Goal: Navigation & Orientation: Find specific page/section

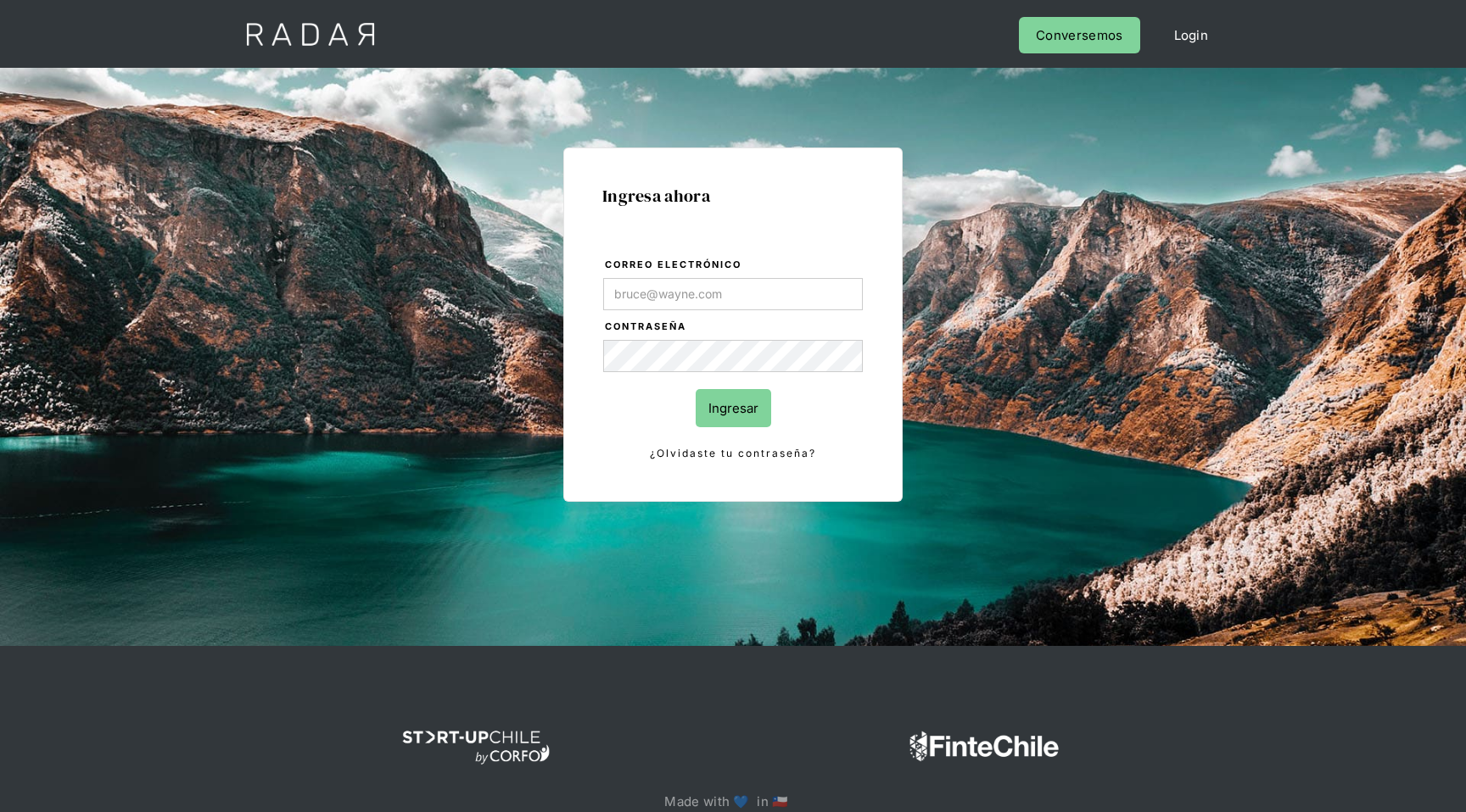
click at [764, 296] on input "Correo electrónico" at bounding box center [733, 294] width 260 height 33
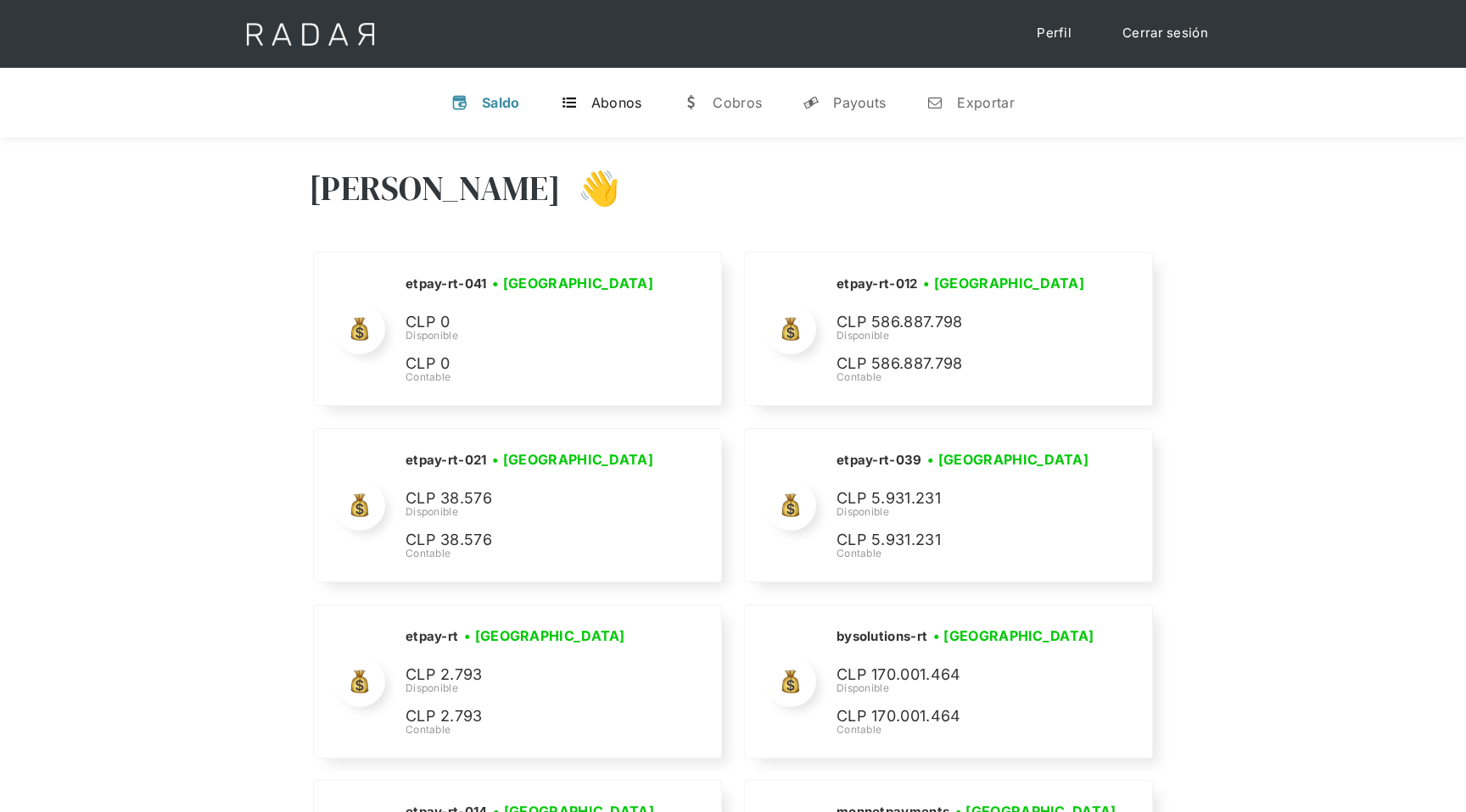
click at [607, 105] on div "Abonos" at bounding box center [617, 102] width 51 height 17
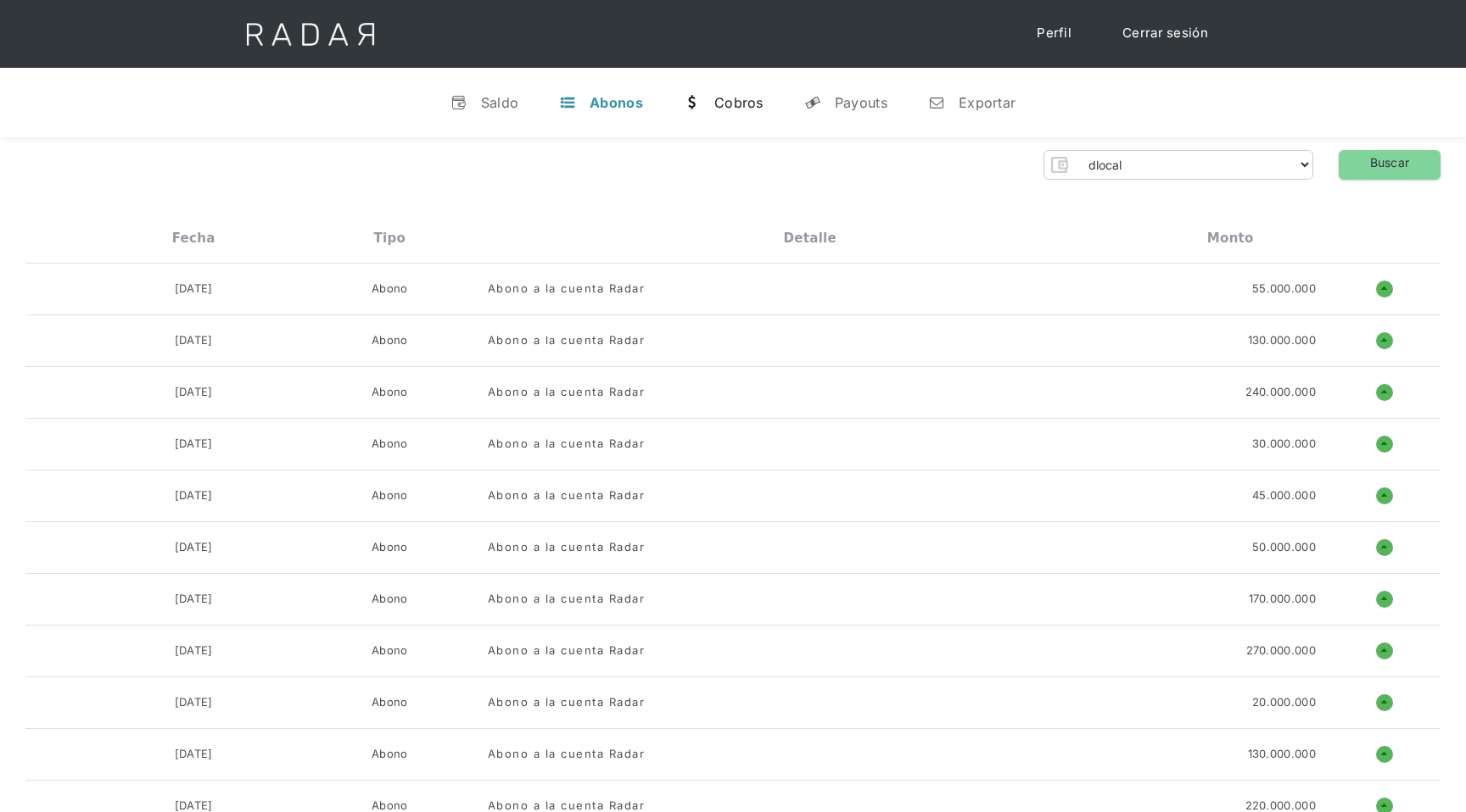
click at [731, 102] on div "Cobros" at bounding box center [739, 102] width 49 height 17
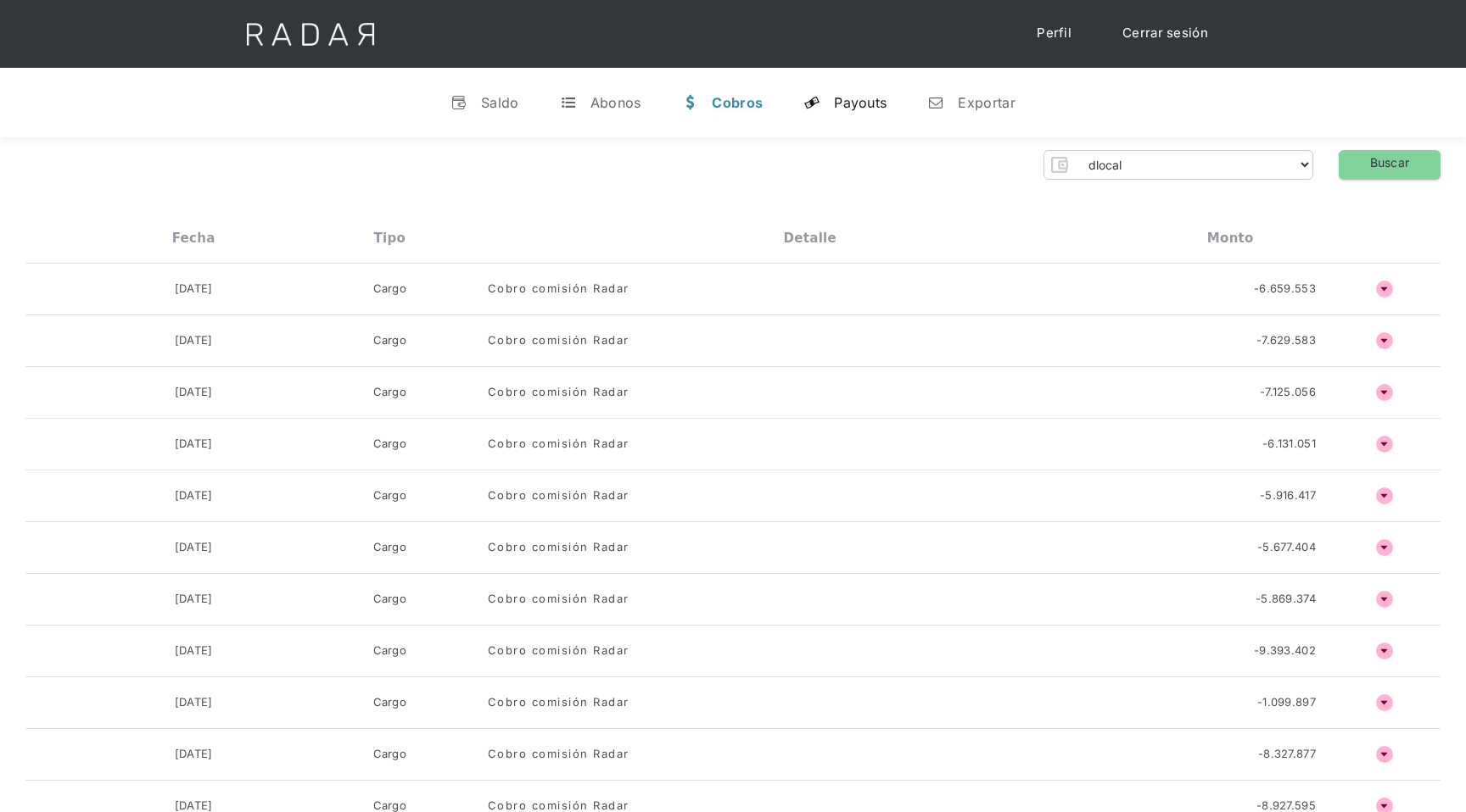
click at [854, 101] on div "Payouts" at bounding box center [860, 102] width 53 height 17
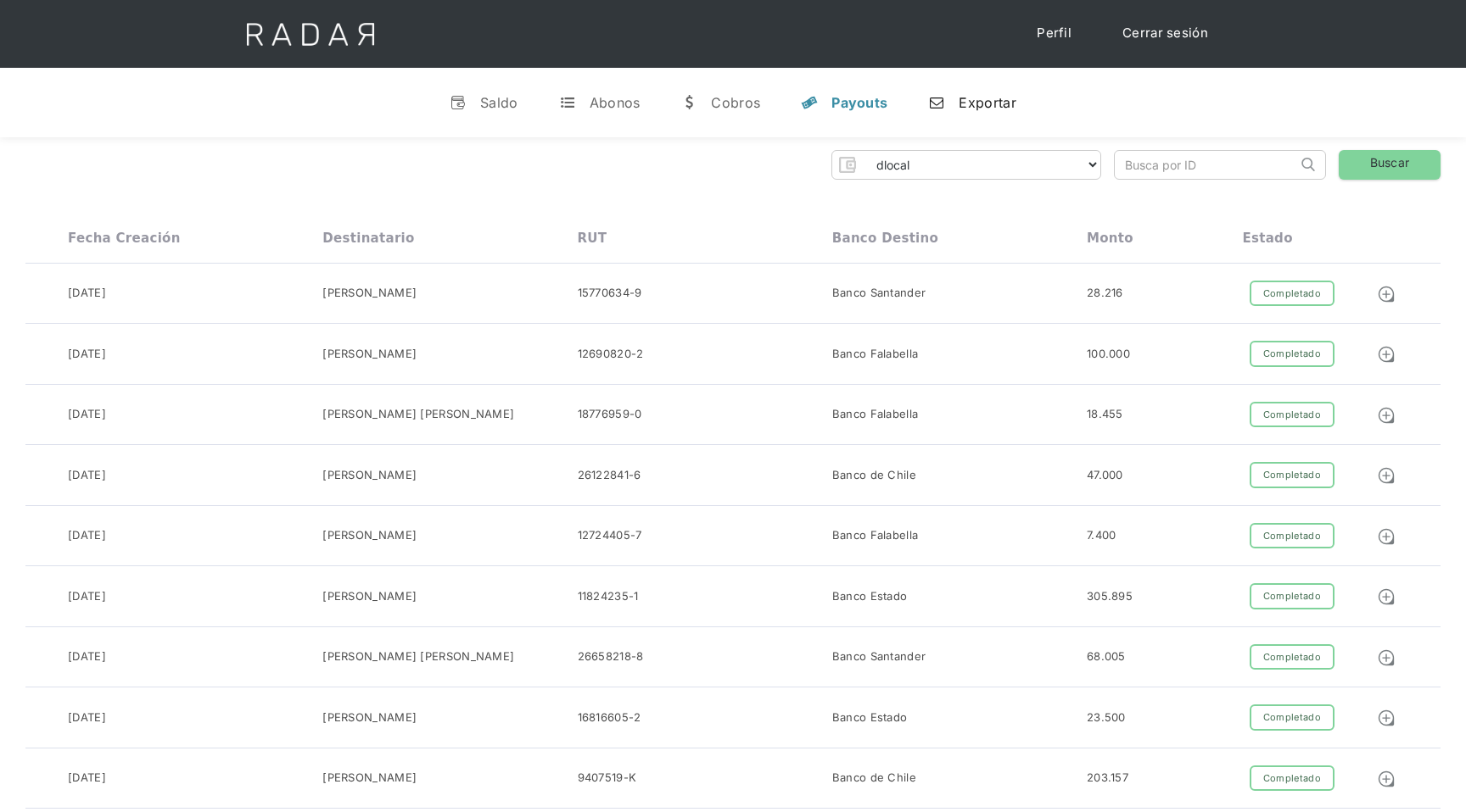
click at [971, 102] on div "Exportar" at bounding box center [987, 102] width 57 height 17
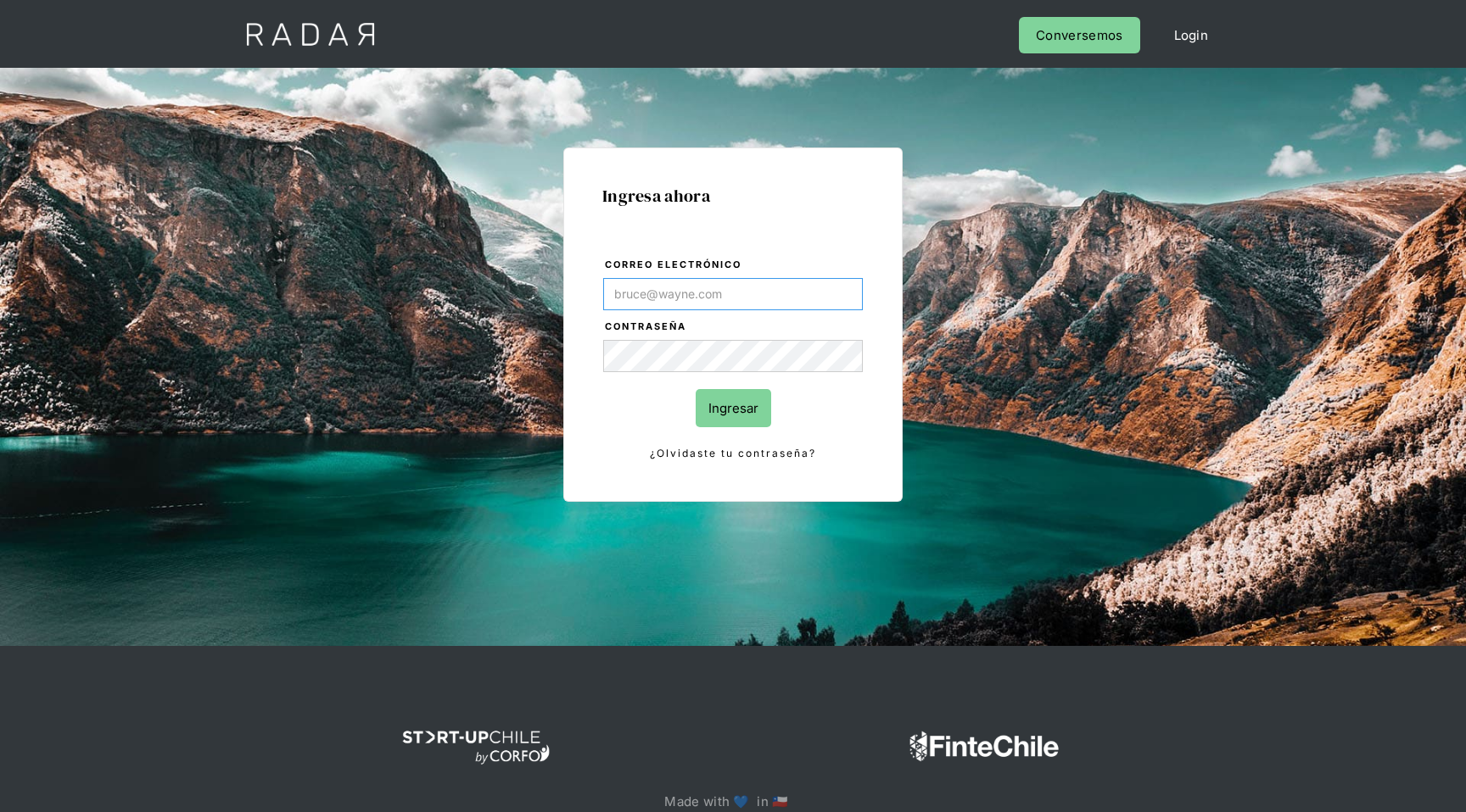
click at [793, 296] on input "Correo electrónico" at bounding box center [733, 294] width 260 height 33
click at [743, 291] on input "Correo electrónico" at bounding box center [733, 294] width 260 height 33
click at [925, 355] on div "Ingresa ahora Correo electrónico Contraseña Ingresar ¿Olvidaste tu contraseña? …" at bounding box center [733, 382] width 798 height 528
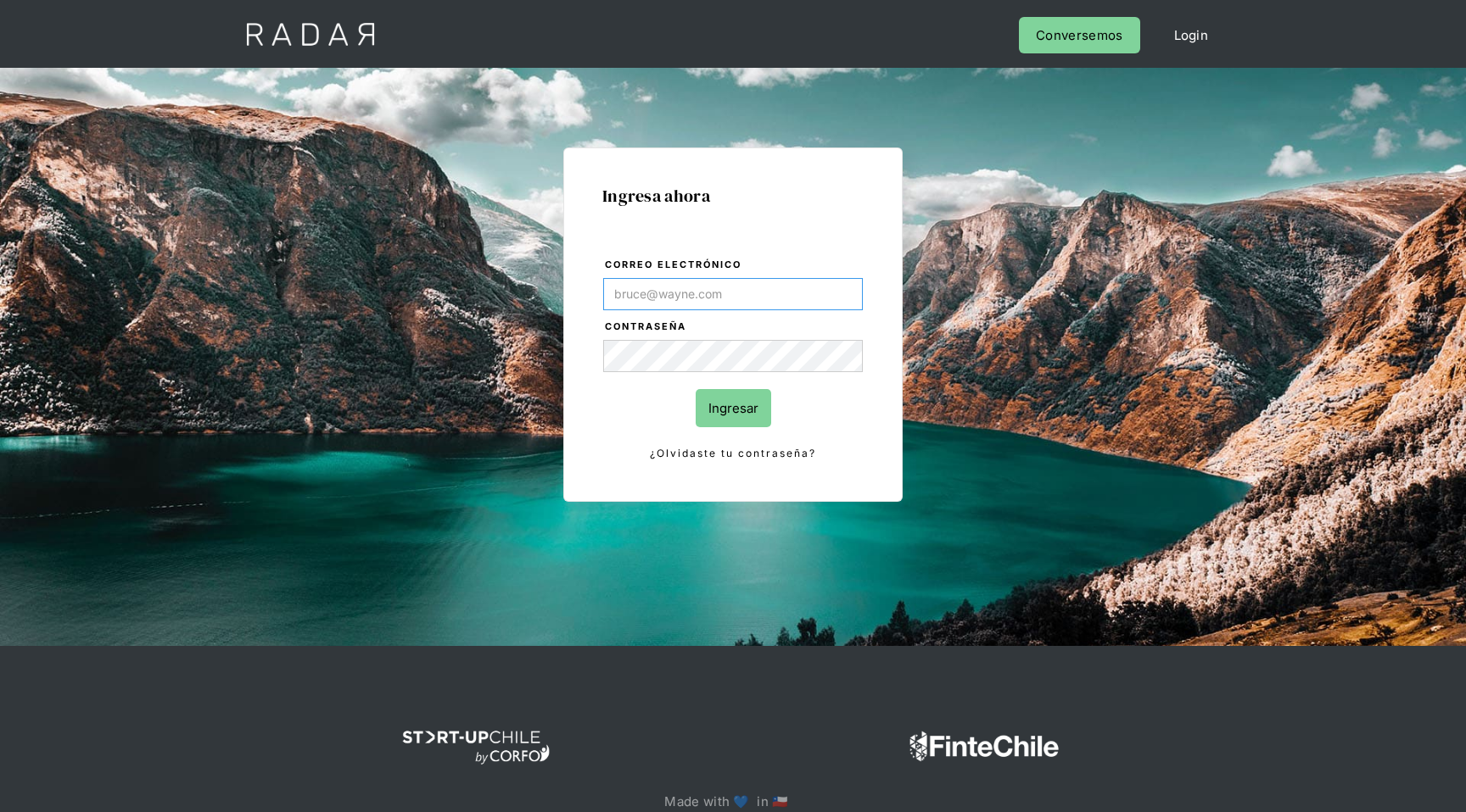
click at [850, 305] on input "Correo electrónico" at bounding box center [733, 294] width 260 height 33
type input "[EMAIL_ADDRESS][DOMAIN_NAME]"
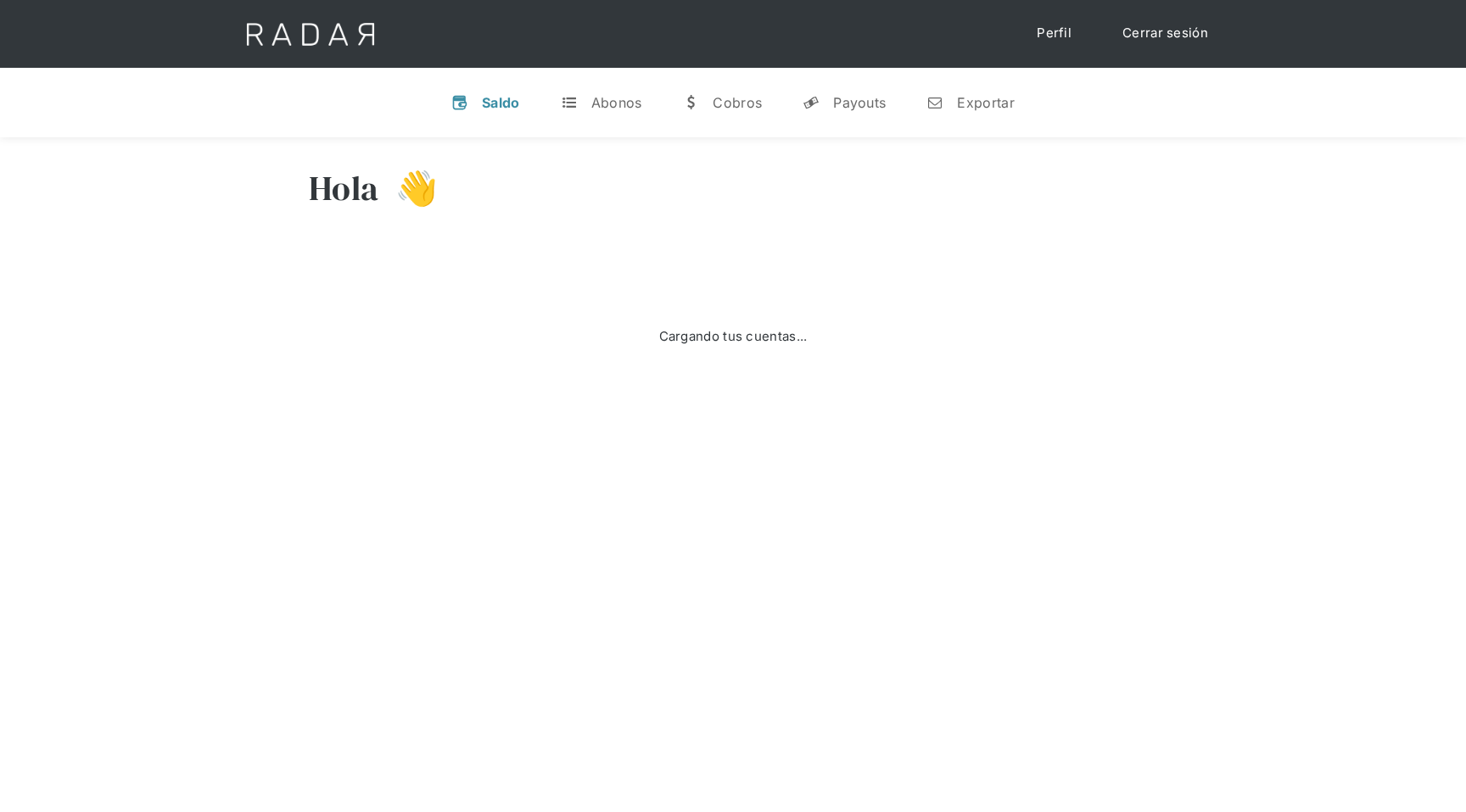
click at [819, 204] on div "Hola 👋" at bounding box center [733, 201] width 848 height 101
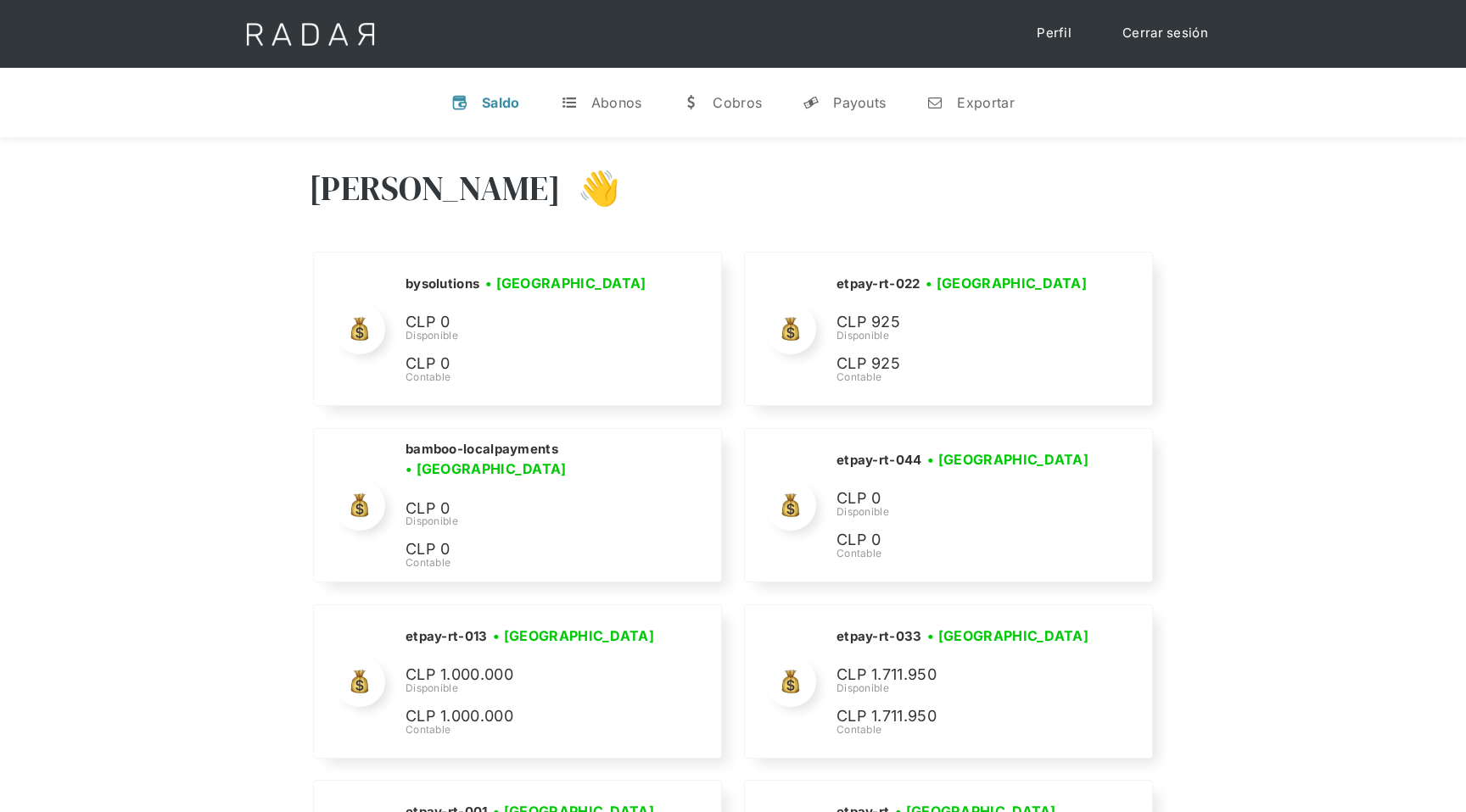
scroll to position [7809, 0]
